Goal: Communication & Community: Answer question/provide support

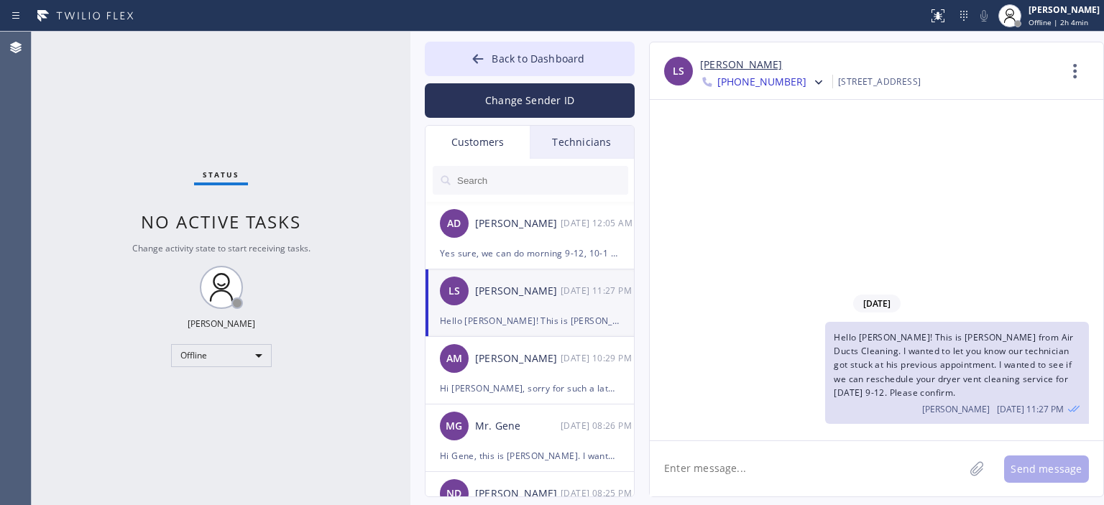
click at [556, 308] on div "LS [PERSON_NAME] [DATE] 11:27 PM" at bounding box center [531, 291] width 210 height 43
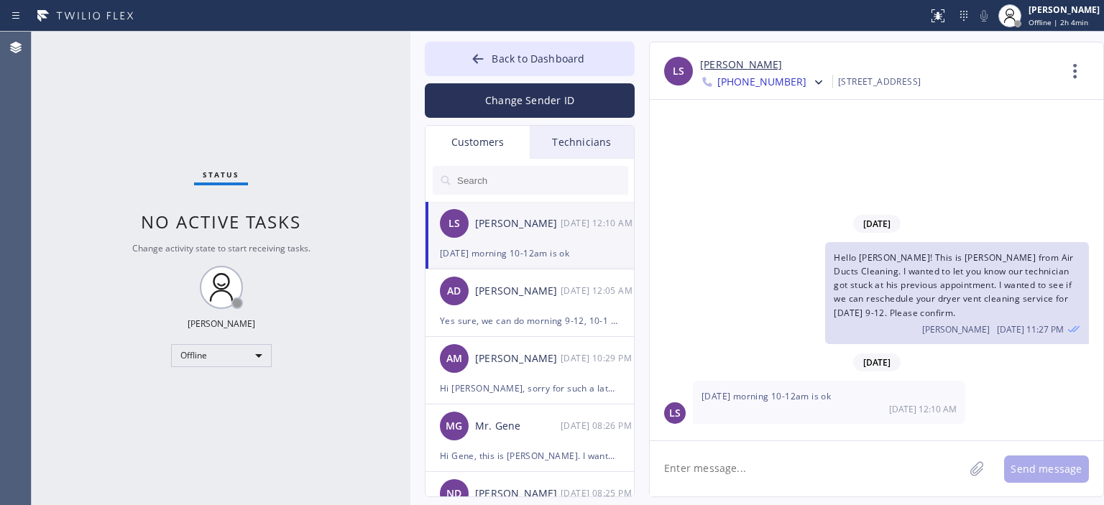
click at [765, 466] on textarea at bounding box center [807, 468] width 314 height 55
type textarea "o"
type textarea "Okay great, thank you. See you [DATE]."
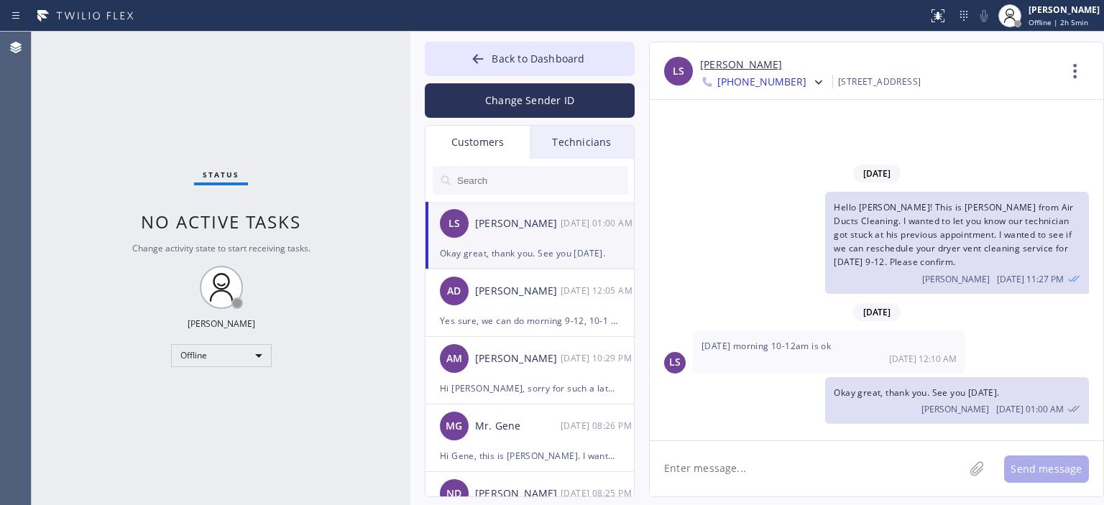
click at [736, 70] on link "[PERSON_NAME]" at bounding box center [741, 65] width 82 height 17
click at [248, 357] on div "Offline" at bounding box center [221, 355] width 101 height 23
drag, startPoint x: 231, startPoint y: 389, endPoint x: 37, endPoint y: 65, distance: 376.9
click at [230, 390] on li "Available" at bounding box center [221, 393] width 98 height 17
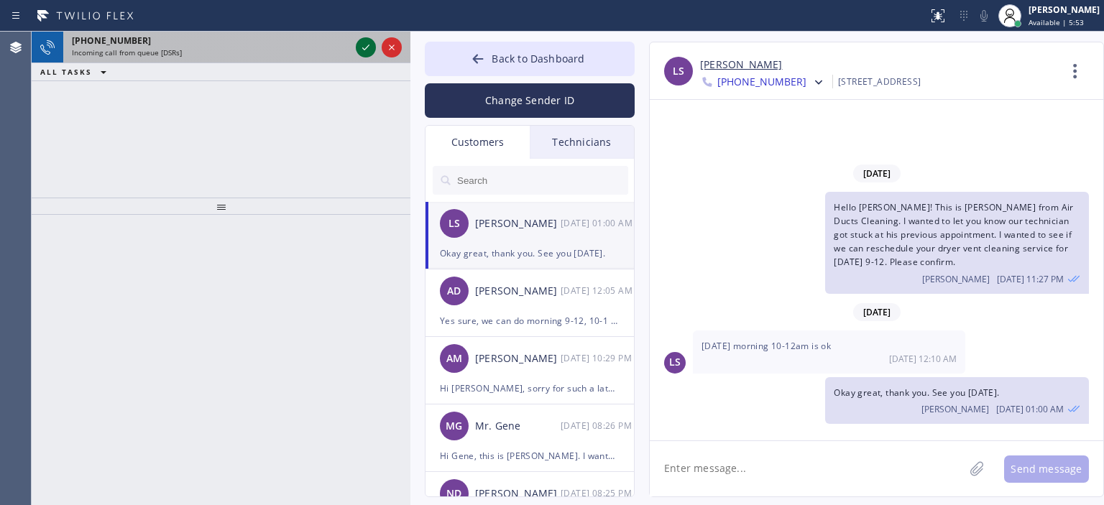
click at [365, 50] on icon at bounding box center [365, 47] width 17 height 17
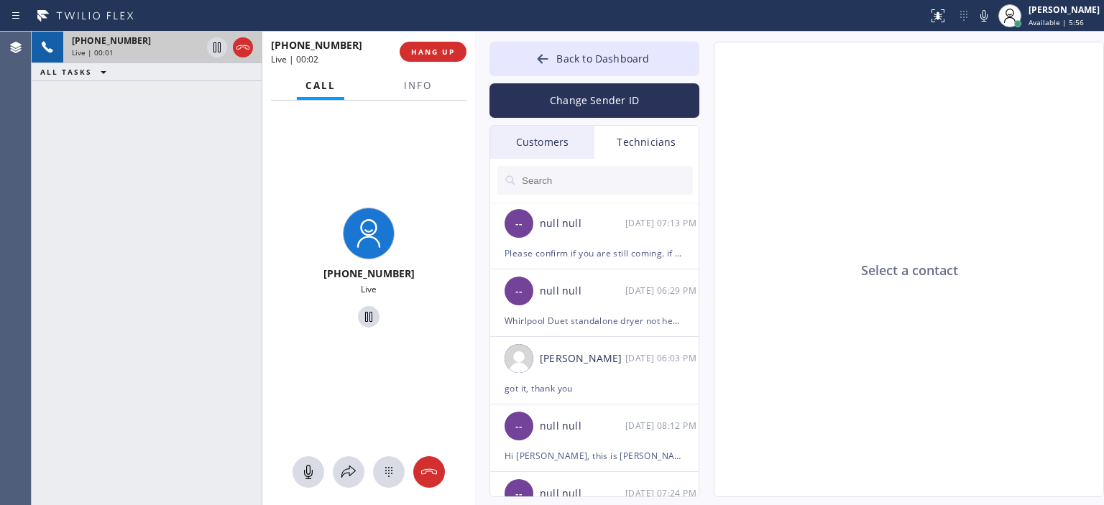
drag, startPoint x: 409, startPoint y: 69, endPoint x: 474, endPoint y: 86, distance: 66.8
click at [475, 86] on div at bounding box center [475, 269] width 0 height 474
click at [555, 145] on div "Customers" at bounding box center [542, 142] width 104 height 33
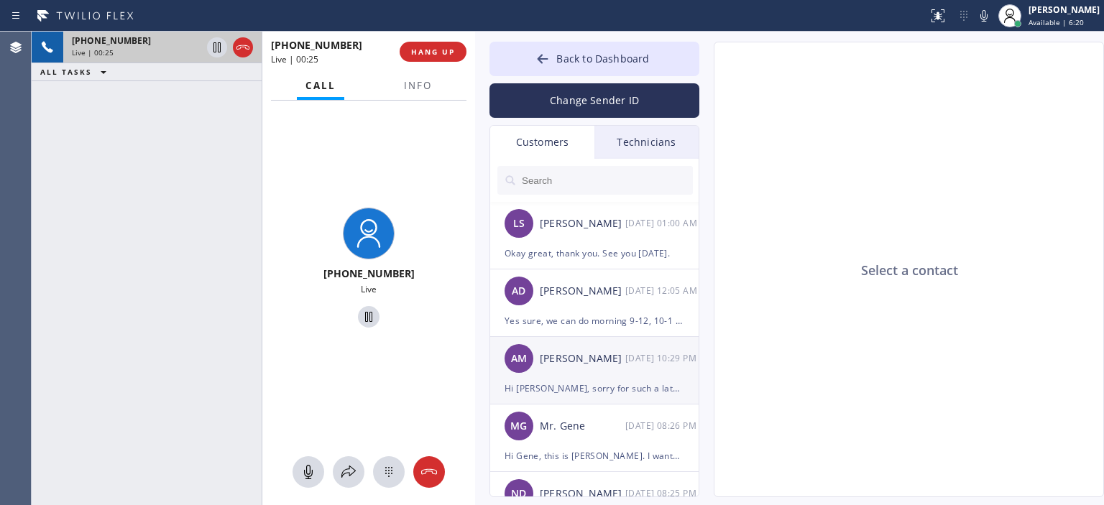
click at [618, 364] on div "[PERSON_NAME]" at bounding box center [583, 359] width 86 height 17
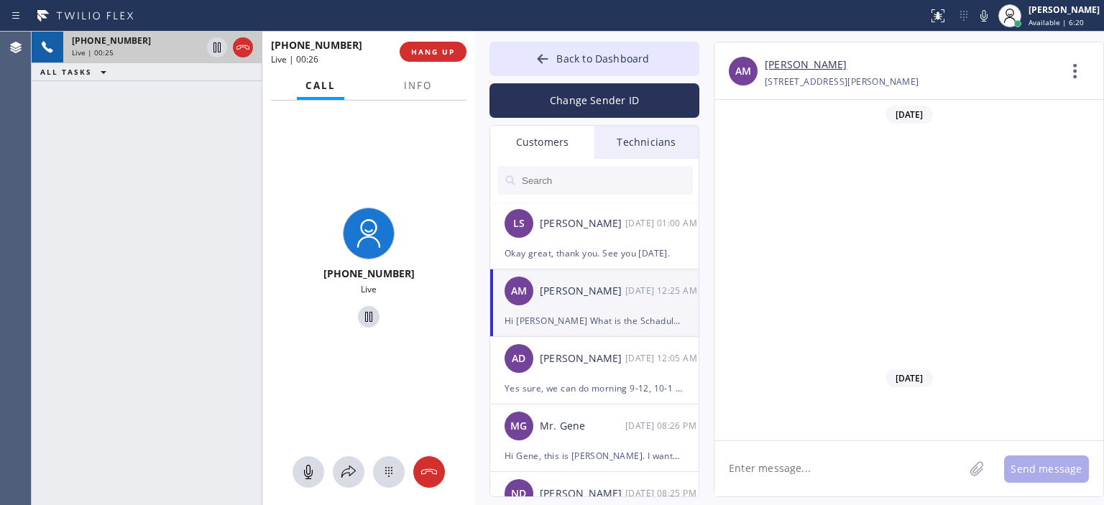
scroll to position [972, 0]
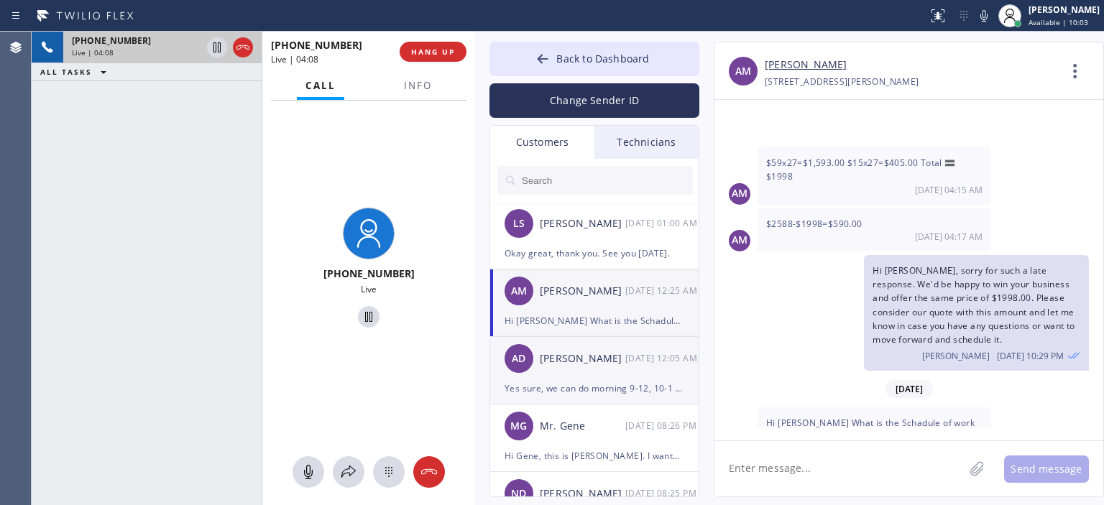
click at [621, 370] on div "AD [PERSON_NAME] [DATE] 12:05 AM" at bounding box center [595, 358] width 210 height 43
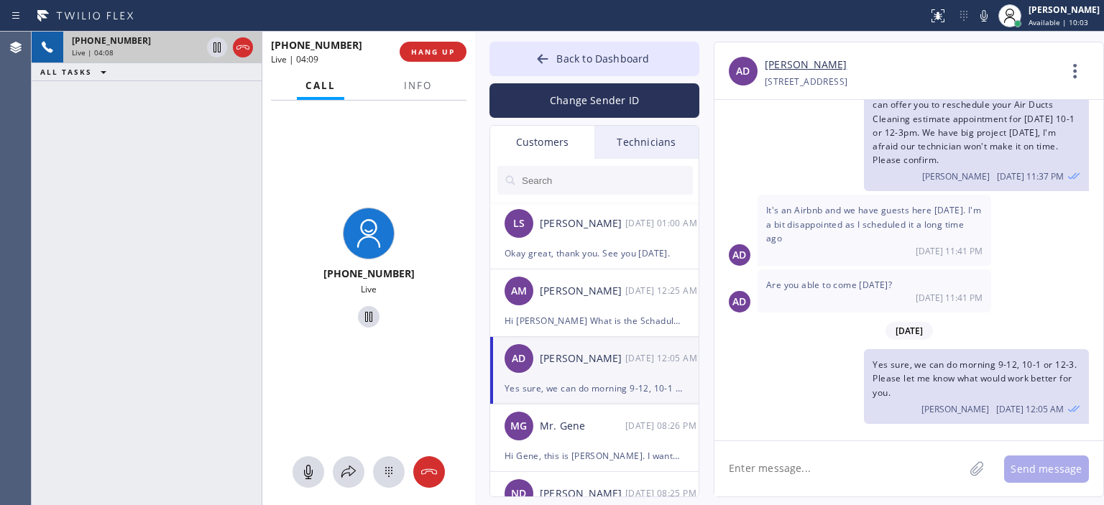
scroll to position [66, 0]
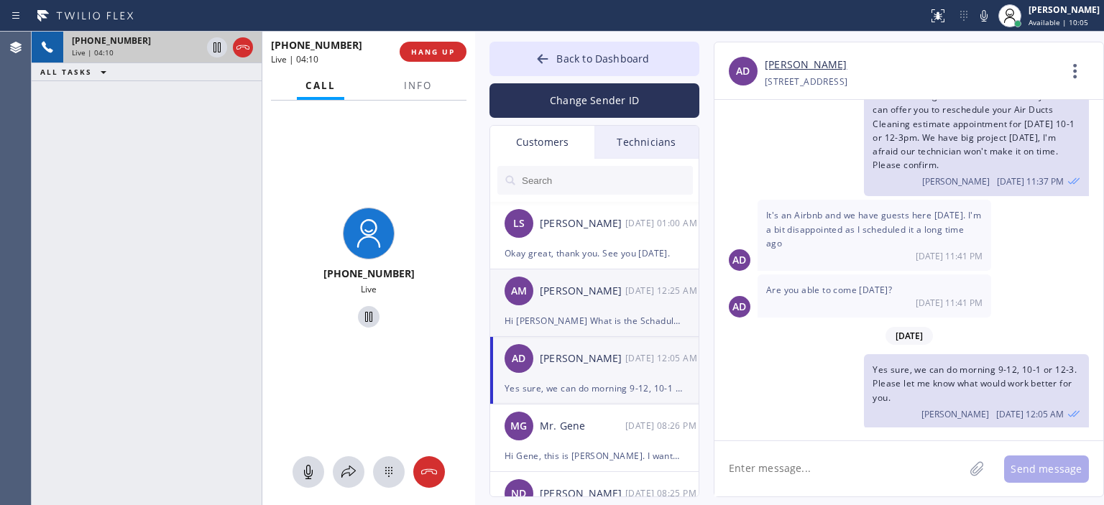
click at [613, 306] on div "AM [PERSON_NAME] [DATE] 12:25 AM" at bounding box center [595, 291] width 210 height 43
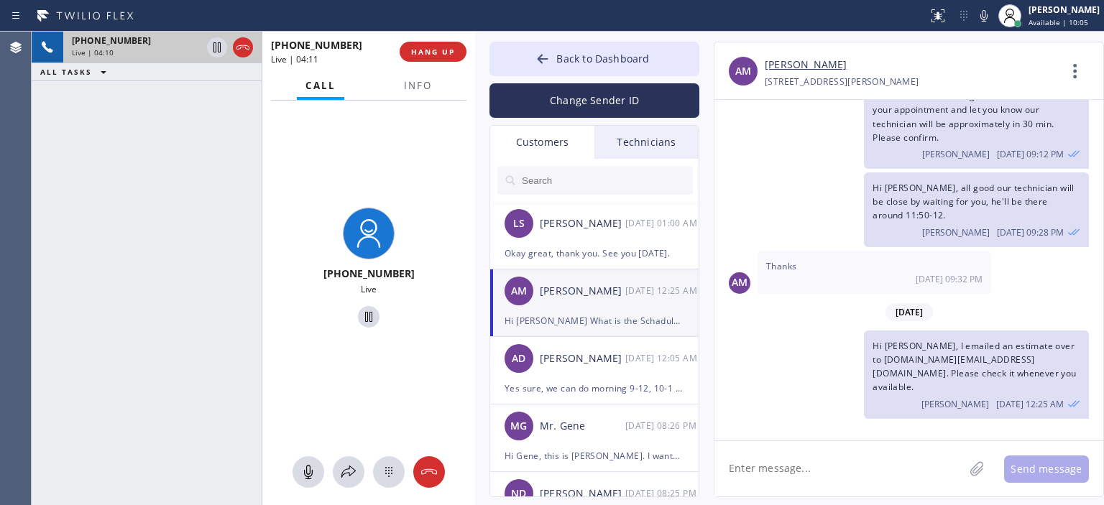
scroll to position [972, 0]
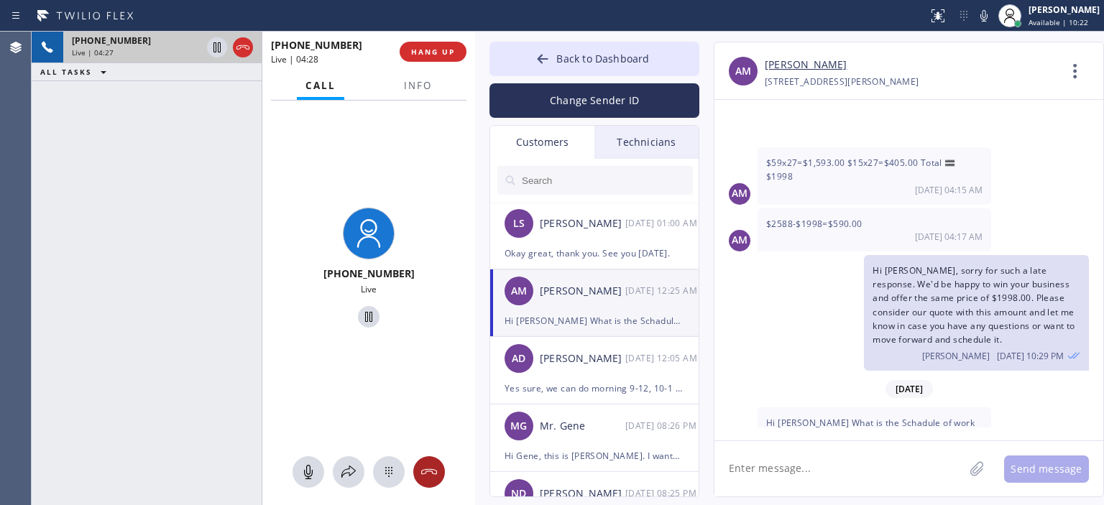
click at [426, 477] on icon at bounding box center [429, 472] width 17 height 17
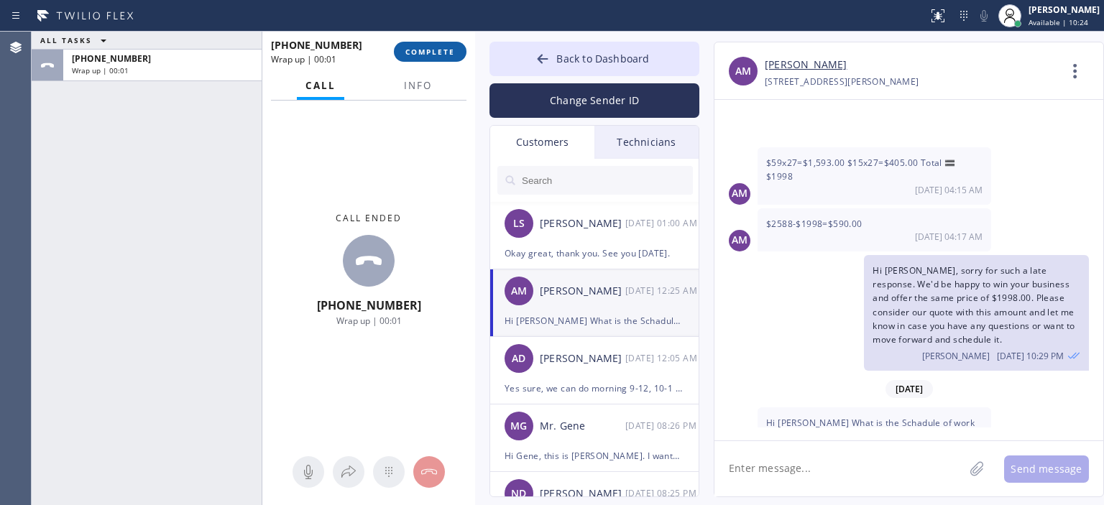
click at [435, 52] on span "COMPLETE" at bounding box center [430, 52] width 50 height 10
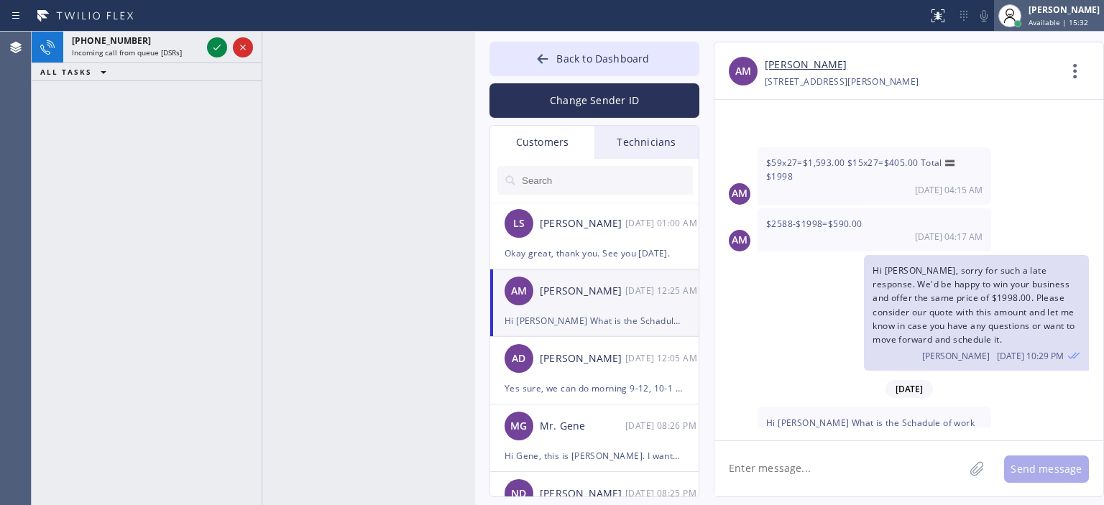
click at [1042, 22] on span "Available | 15:32" at bounding box center [1059, 22] width 60 height 10
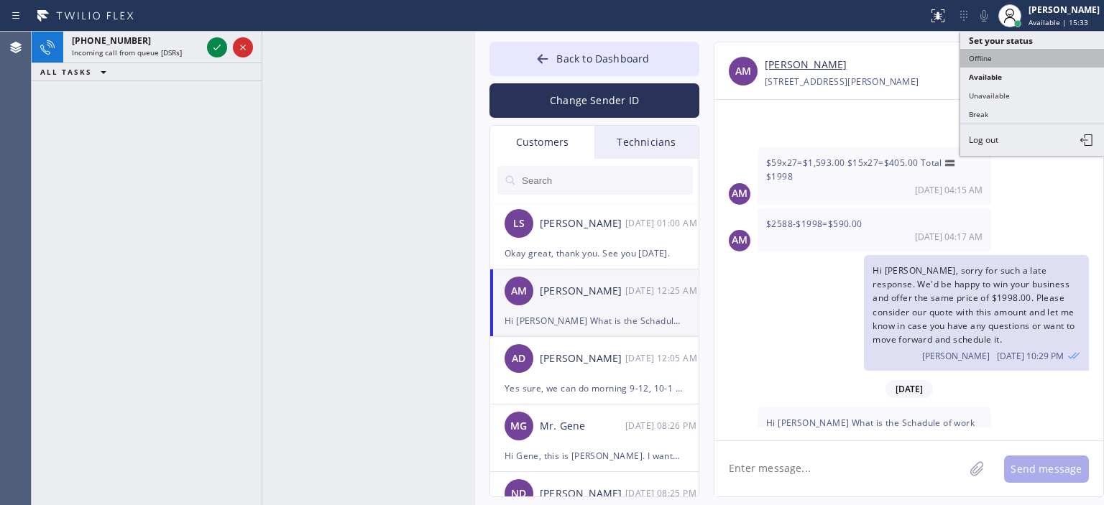
click at [1015, 60] on button "Offline" at bounding box center [1033, 58] width 144 height 19
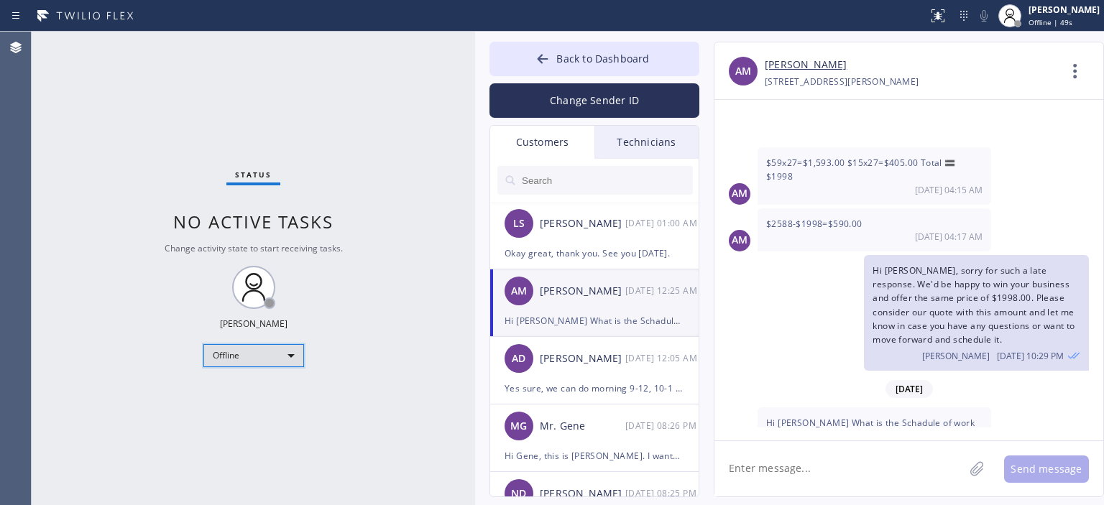
click at [270, 351] on div "Offline" at bounding box center [253, 355] width 101 height 23
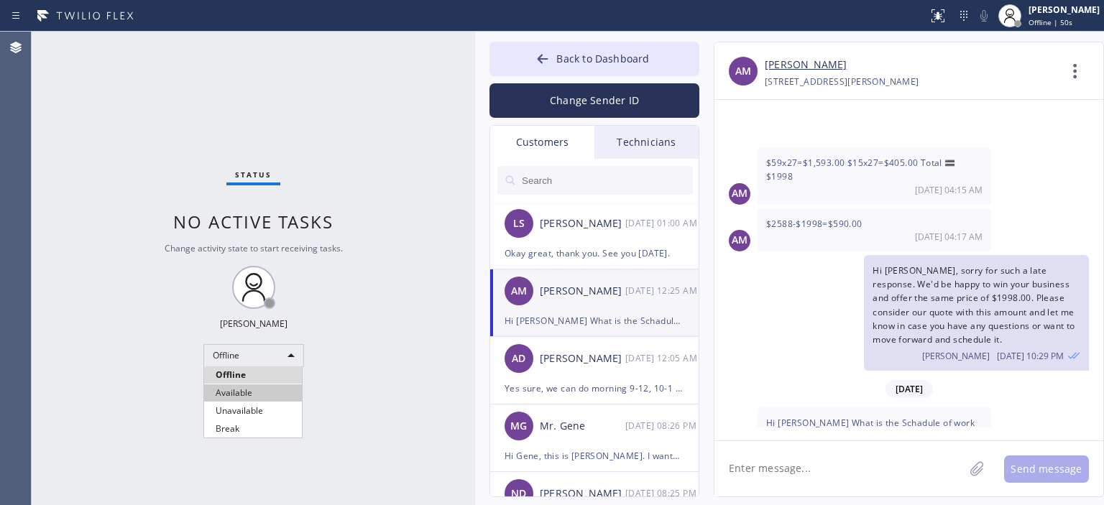
click at [250, 390] on li "Available" at bounding box center [253, 393] width 98 height 17
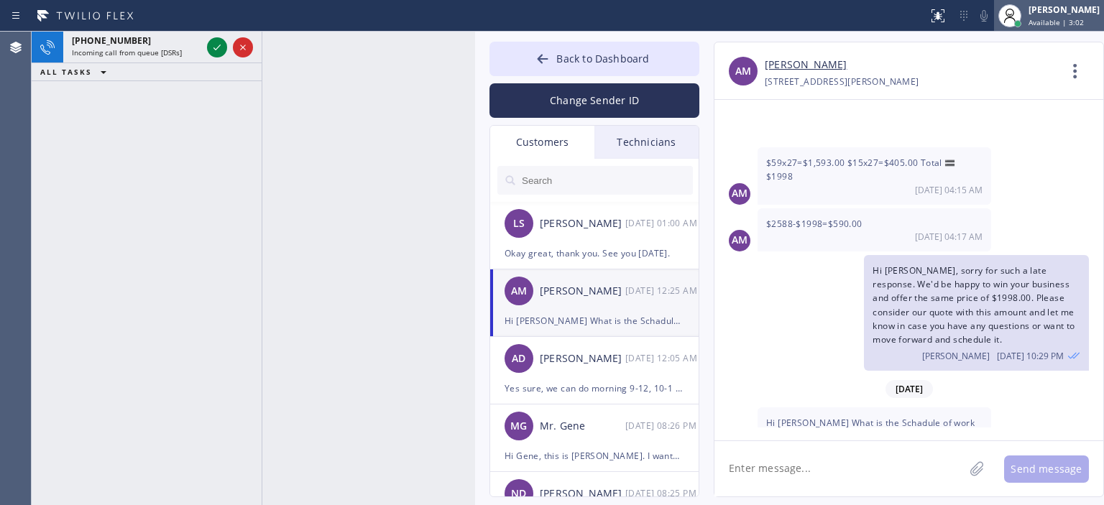
click at [1061, 8] on div "[PERSON_NAME]" at bounding box center [1064, 10] width 71 height 12
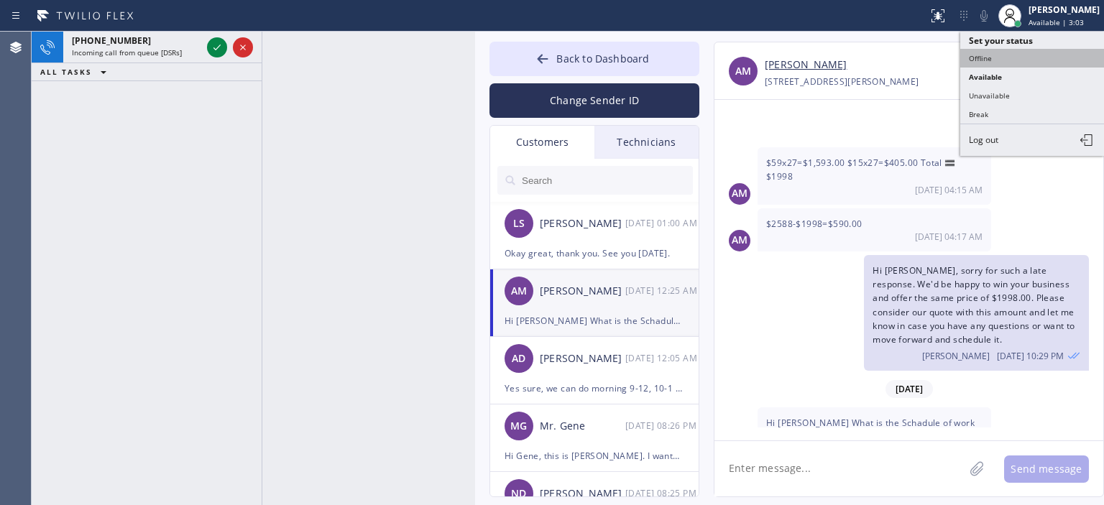
click at [1001, 51] on button "Offline" at bounding box center [1033, 58] width 144 height 19
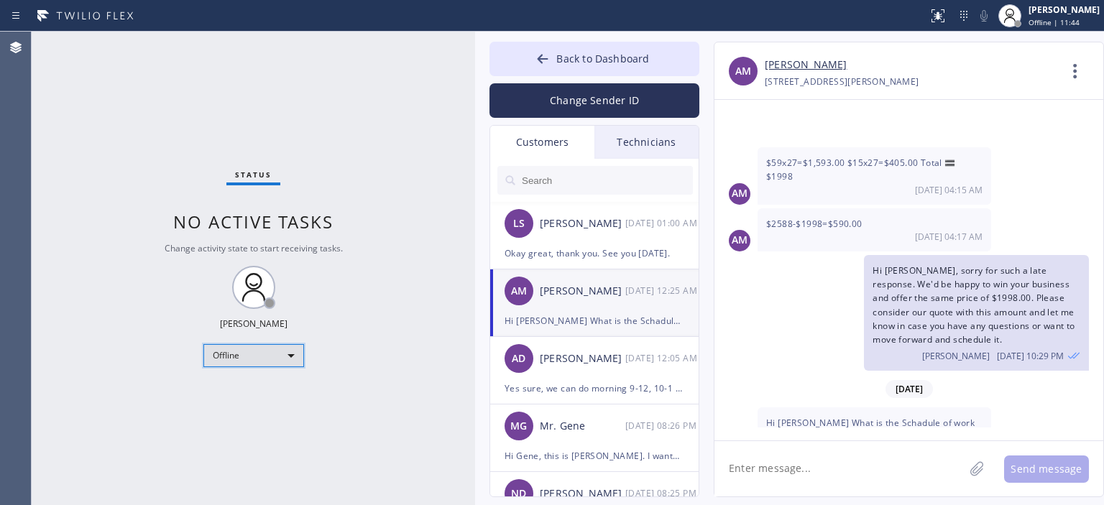
click at [265, 348] on div "Offline" at bounding box center [253, 355] width 101 height 23
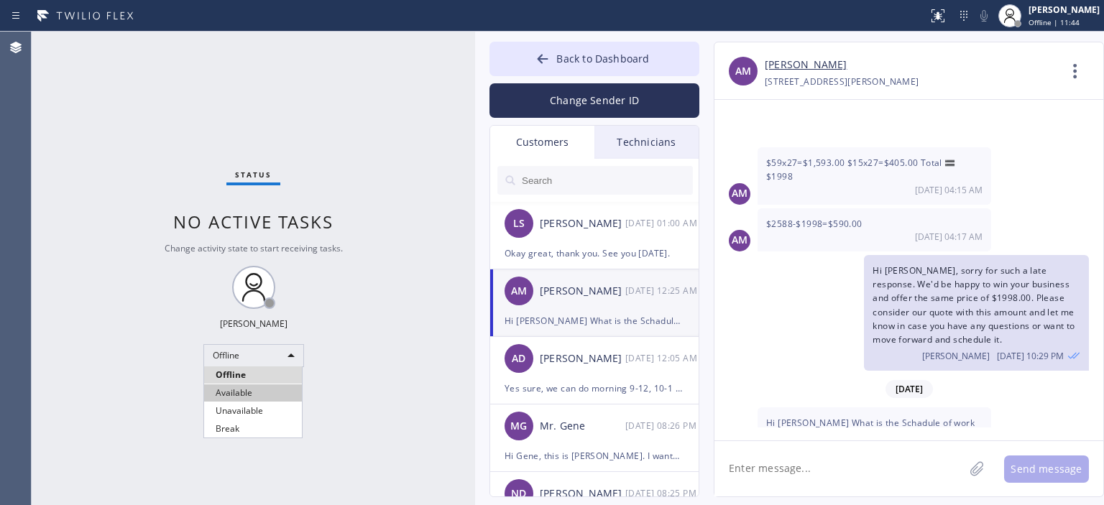
click at [244, 390] on li "Available" at bounding box center [253, 393] width 98 height 17
click at [45, 211] on div "Status No active tasks You are ready to start receiving tasks. [PERSON_NAME] Av…" at bounding box center [254, 269] width 444 height 474
click at [539, 65] on icon at bounding box center [543, 59] width 14 height 14
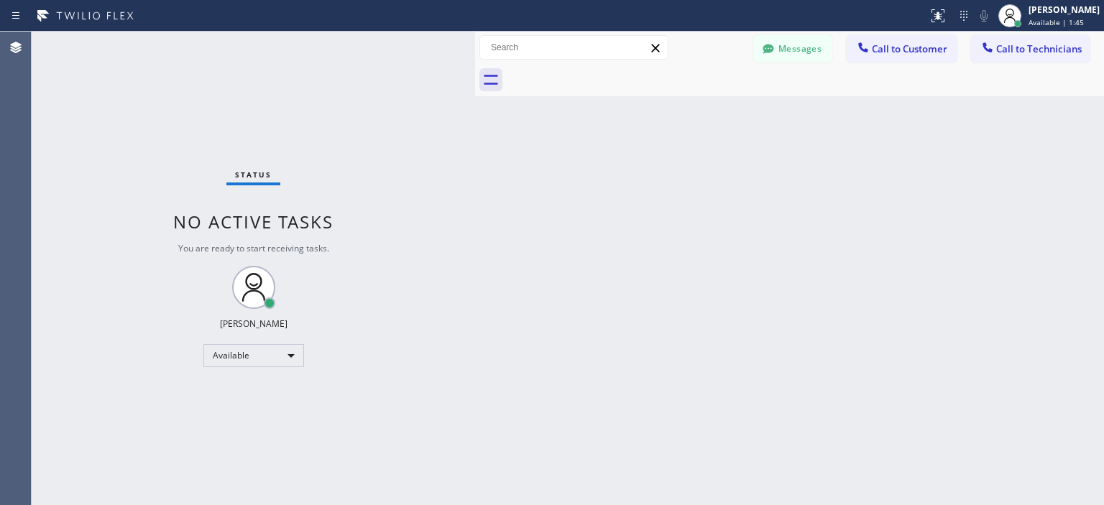
click at [1065, 336] on div "Back to Dashboard Change Sender ID Customers Technicians LS [PERSON_NAME] [DATE…" at bounding box center [789, 269] width 629 height 474
click at [278, 356] on div "Available" at bounding box center [253, 355] width 101 height 23
click at [272, 378] on li "Offline" at bounding box center [253, 375] width 98 height 17
